Goal: Transaction & Acquisition: Purchase product/service

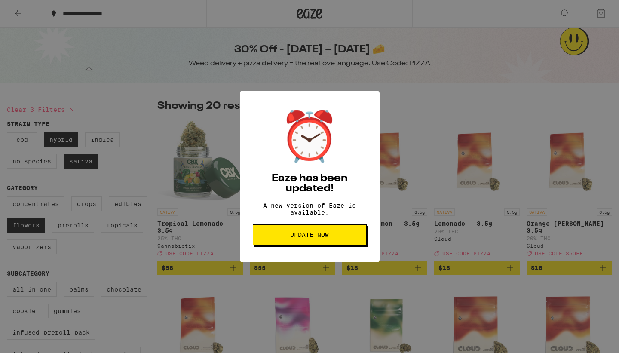
click at [307, 14] on div "⏰ Eaze has been updated! A new version of Eaze is available. Update Now" at bounding box center [309, 176] width 619 height 353
click at [299, 235] on span "Update Now" at bounding box center [309, 235] width 39 height 6
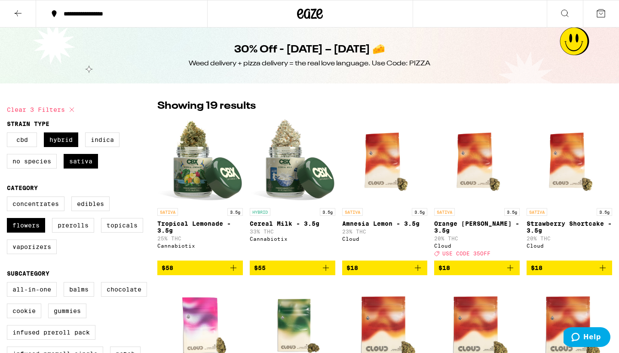
click at [308, 15] on icon at bounding box center [310, 14] width 13 height 10
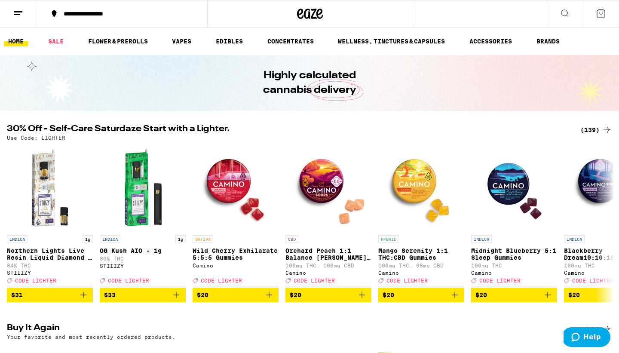
click at [591, 131] on div "(139)" at bounding box center [596, 130] width 32 height 10
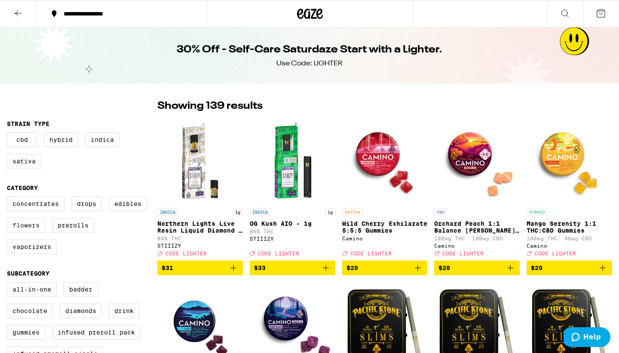
click at [35, 230] on label "Flowers" at bounding box center [26, 225] width 38 height 15
click at [9, 198] on input "Flowers" at bounding box center [9, 198] width 0 height 0
checkbox input "true"
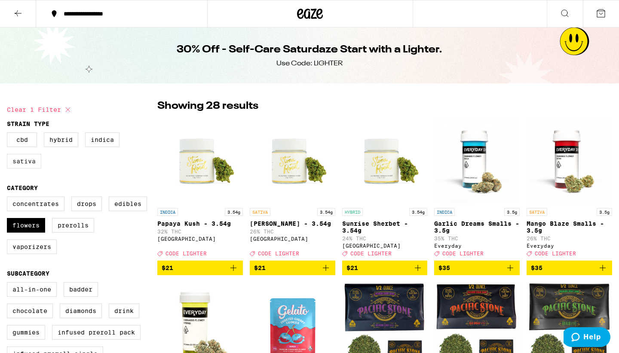
click at [21, 165] on label "Sativa" at bounding box center [24, 161] width 34 height 15
click at [9, 134] on input "Sativa" at bounding box center [9, 134] width 0 height 0
checkbox input "true"
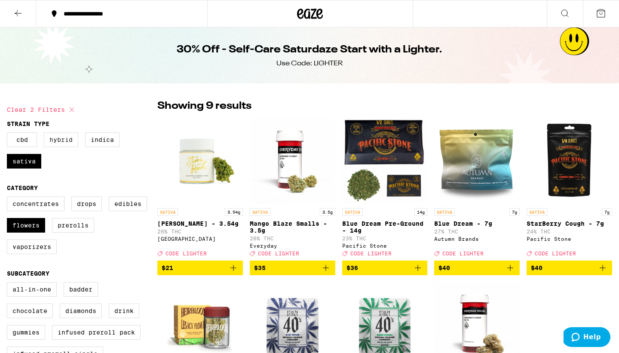
click at [57, 142] on label "Hybrid" at bounding box center [61, 139] width 34 height 15
click at [9, 134] on input "Hybrid" at bounding box center [9, 134] width 0 height 0
checkbox input "true"
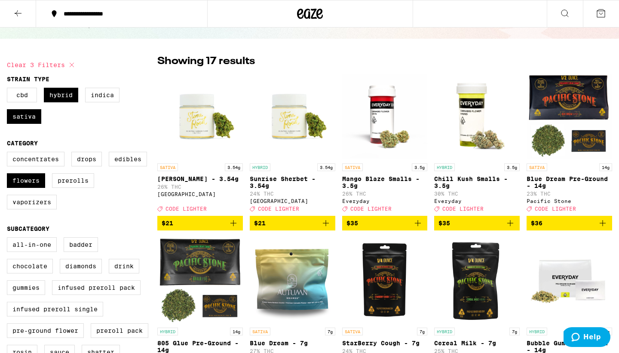
scroll to position [44, 0]
